Goal: Check status: Check status

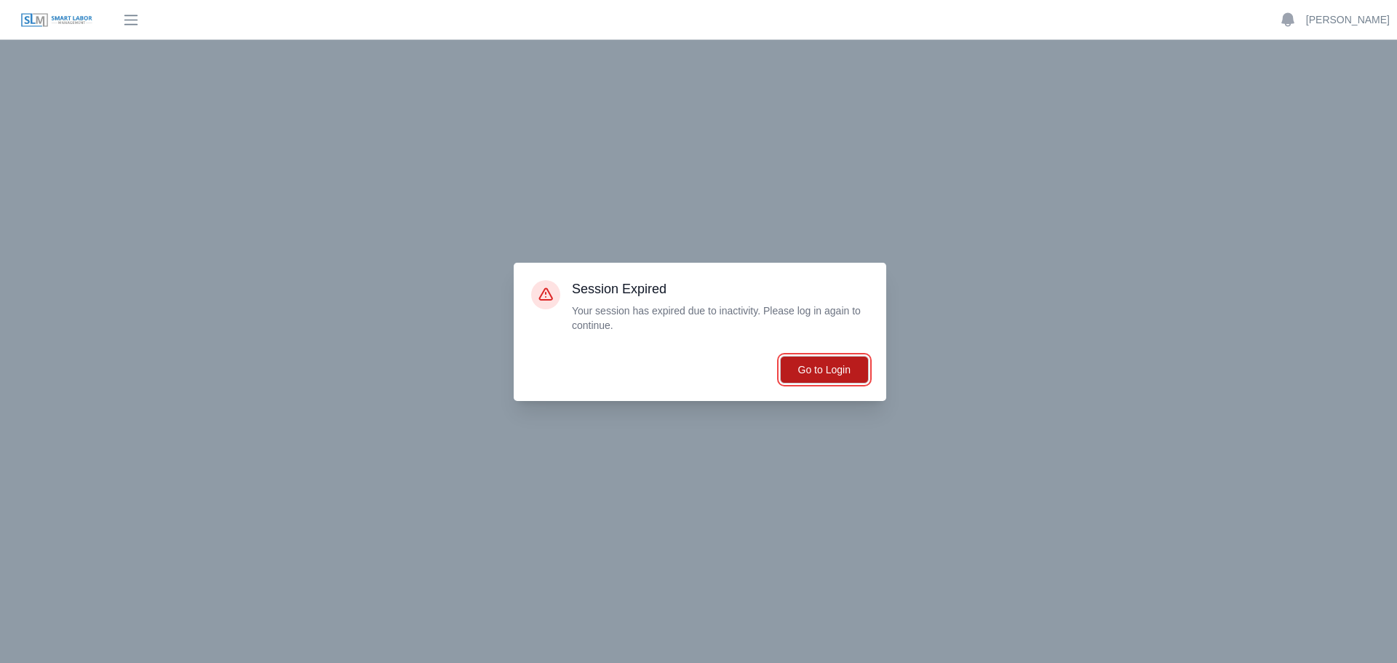
click at [843, 371] on button "Go to Login" at bounding box center [824, 370] width 89 height 28
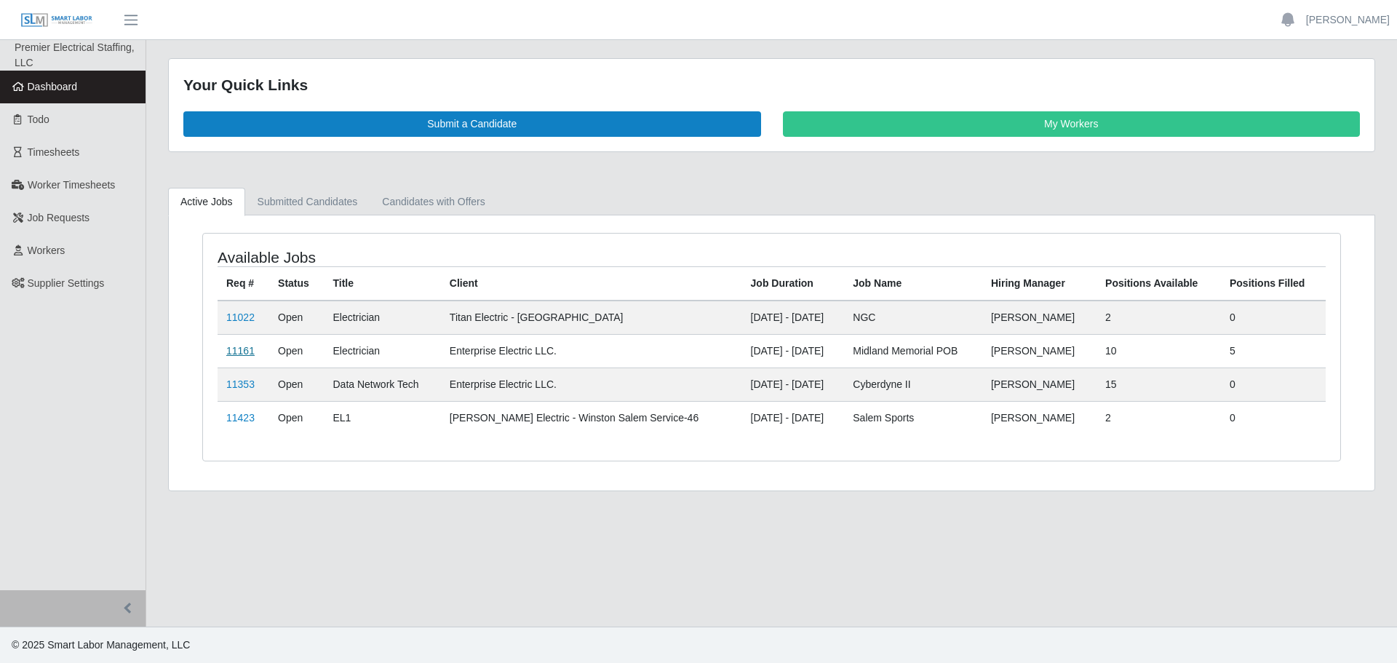
click at [231, 352] on link "11161" at bounding box center [240, 351] width 28 height 12
